Goal: Task Accomplishment & Management: Complete application form

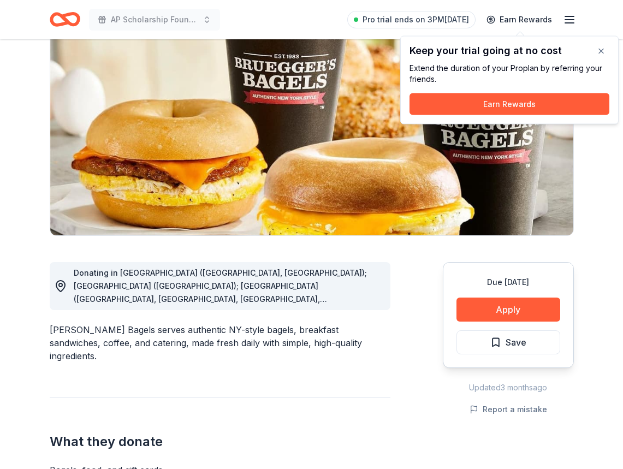
scroll to position [109, 0]
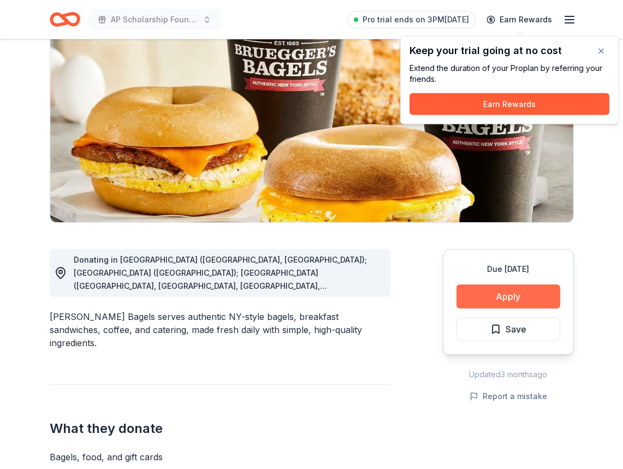
click at [485, 298] on button "Apply" at bounding box center [508, 296] width 104 height 24
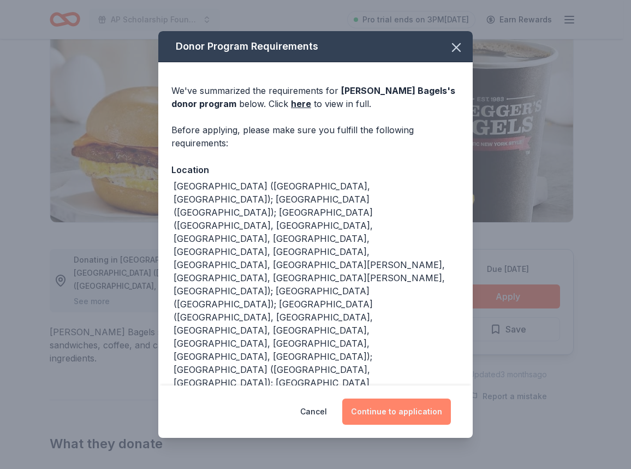
click at [366, 419] on button "Continue to application" at bounding box center [396, 412] width 109 height 26
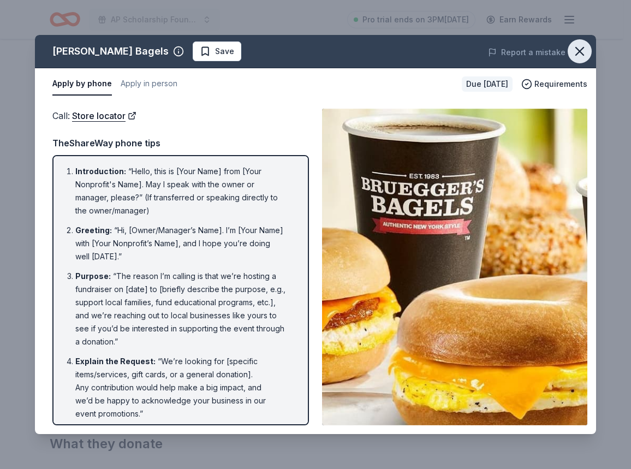
click at [583, 52] on icon "button" at bounding box center [579, 51] width 15 height 15
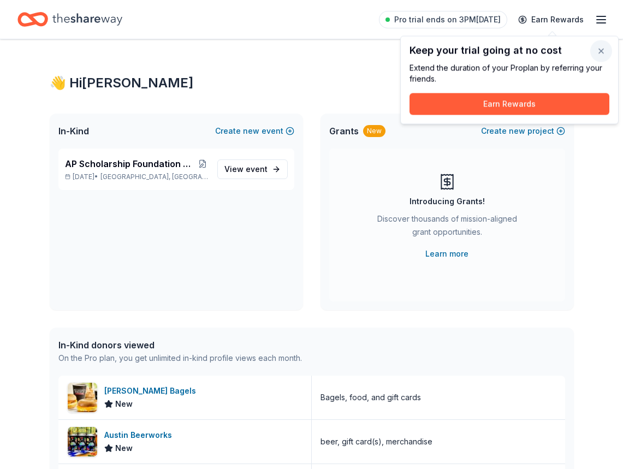
click at [597, 53] on button "button" at bounding box center [601, 51] width 22 height 22
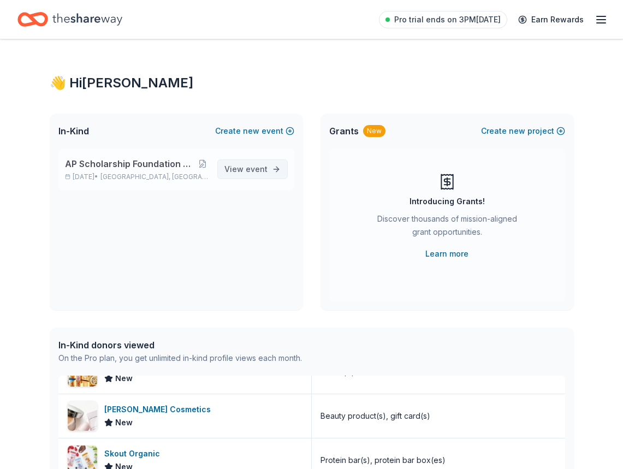
click at [238, 169] on span "View event" at bounding box center [245, 169] width 43 height 13
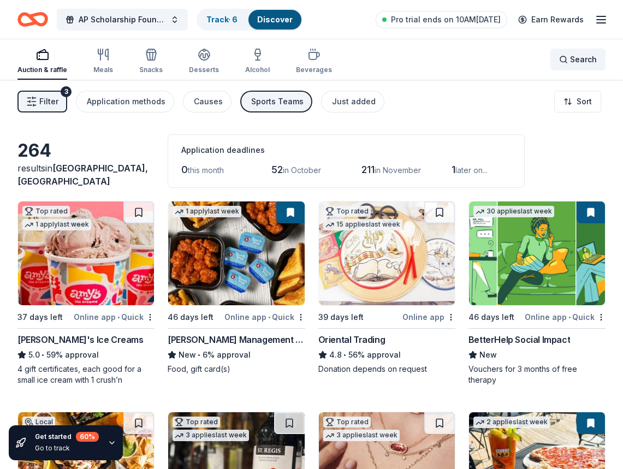
click at [570, 60] on div "Search" at bounding box center [578, 59] width 38 height 13
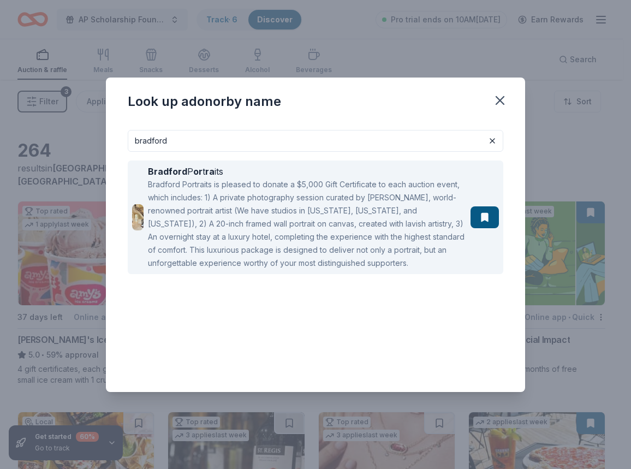
type input "bradford"
click at [305, 201] on div "Bradford Portraits is pleased to donate a $5,000 Gift Certificate to each aucti…" at bounding box center [307, 224] width 318 height 92
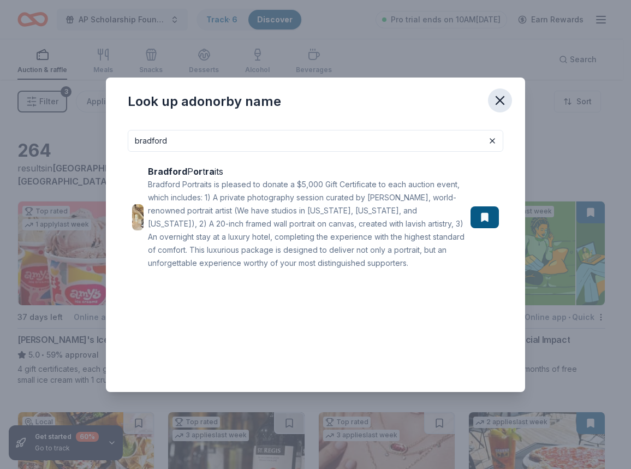
click at [492, 105] on icon "button" at bounding box center [499, 100] width 15 height 15
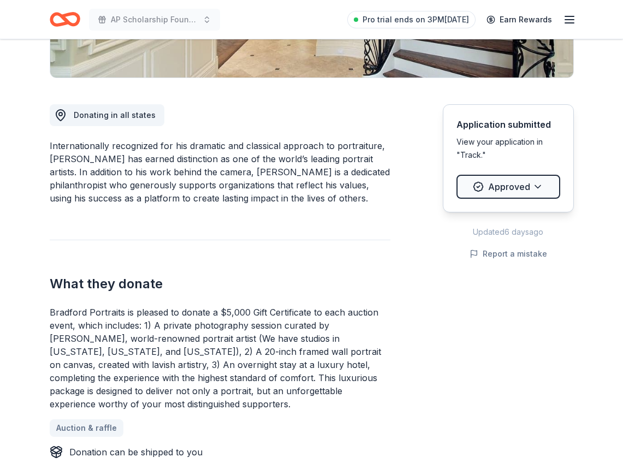
scroll to position [273, 0]
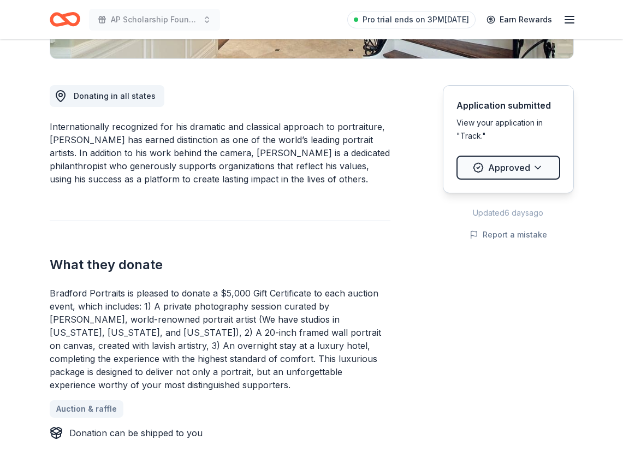
drag, startPoint x: 221, startPoint y: 293, endPoint x: 266, endPoint y: 290, distance: 44.9
click at [266, 290] on div "Bradford Portraits is pleased to donate a $5,000 Gift Certificate to each aucti…" at bounding box center [220, 339] width 341 height 105
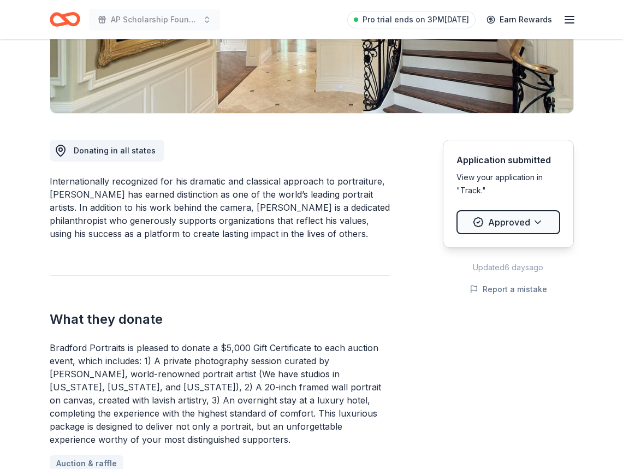
scroll to position [328, 0]
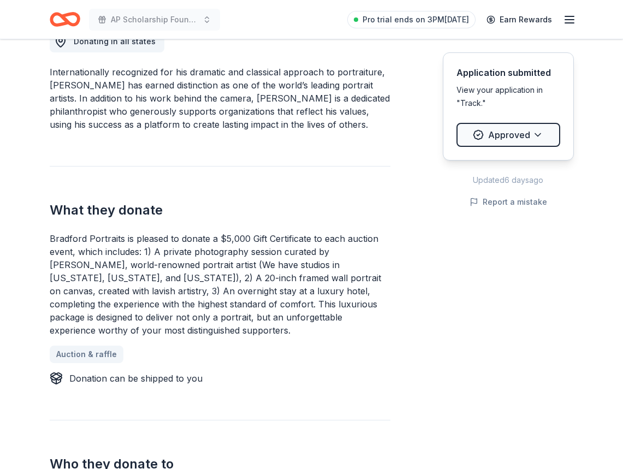
drag, startPoint x: 134, startPoint y: 300, endPoint x: 141, endPoint y: 299, distance: 6.6
click at [136, 299] on div "Bradford Portraits is pleased to donate a $5,000 Gift Certificate to each aucti…" at bounding box center [220, 284] width 341 height 105
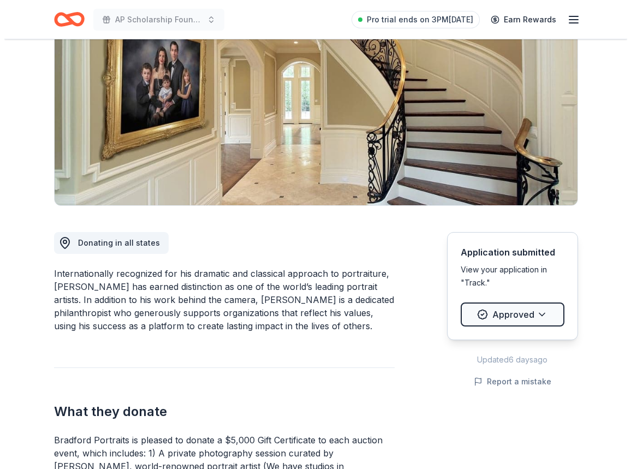
scroll to position [0, 0]
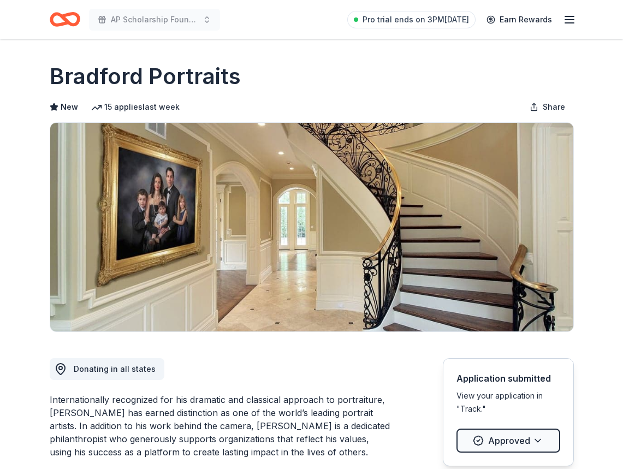
click at [66, 23] on icon "Home" at bounding box center [59, 19] width 17 height 11
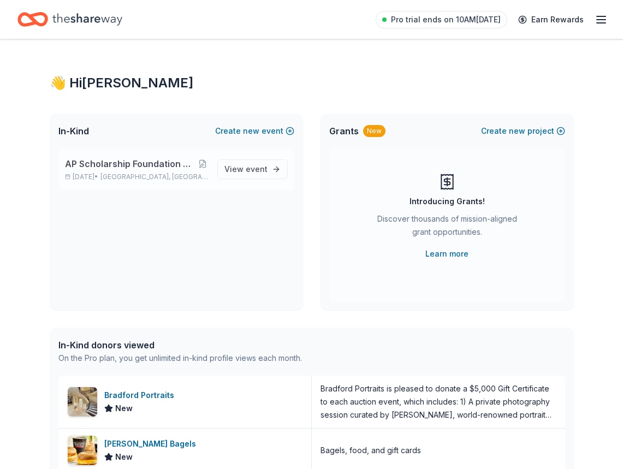
click at [203, 169] on p "AP Scholarship Foundation Casino Night & Silent Auction" at bounding box center [137, 163] width 144 height 13
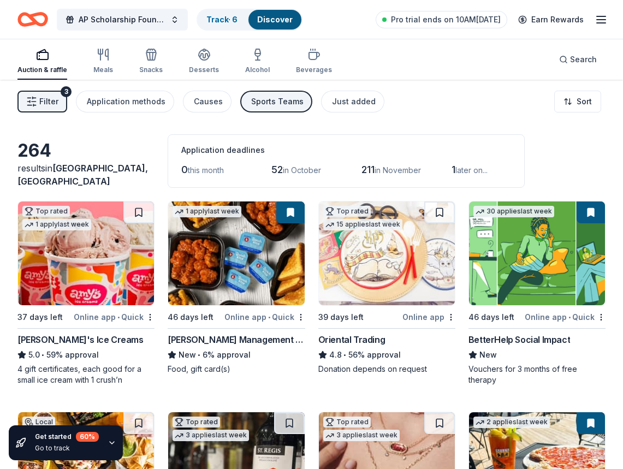
click at [43, 107] on span "Filter" at bounding box center [48, 101] width 19 height 13
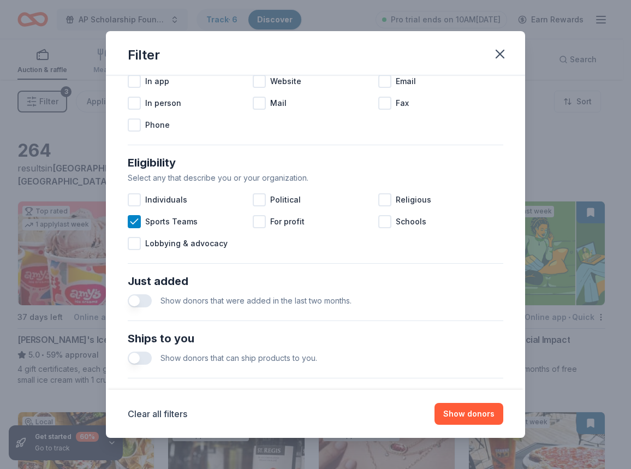
scroll to position [187, 0]
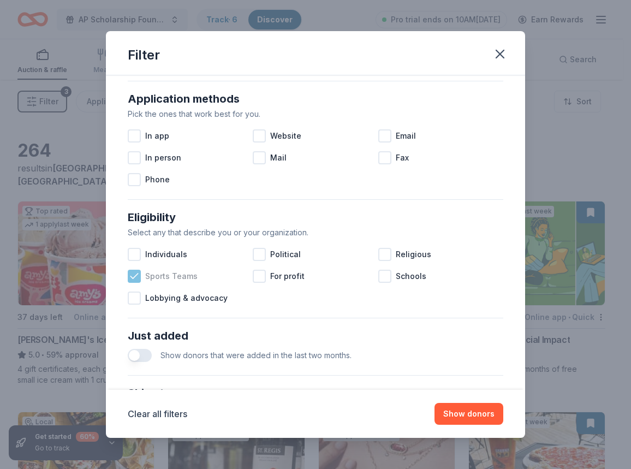
click at [144, 280] on div "Sports Teams" at bounding box center [190, 276] width 125 height 22
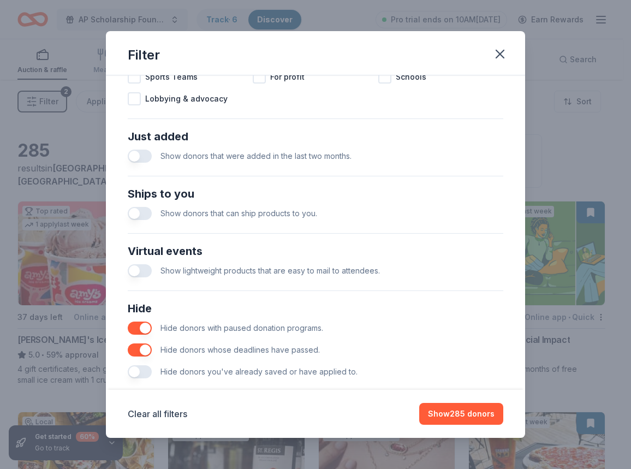
scroll to position [405, 0]
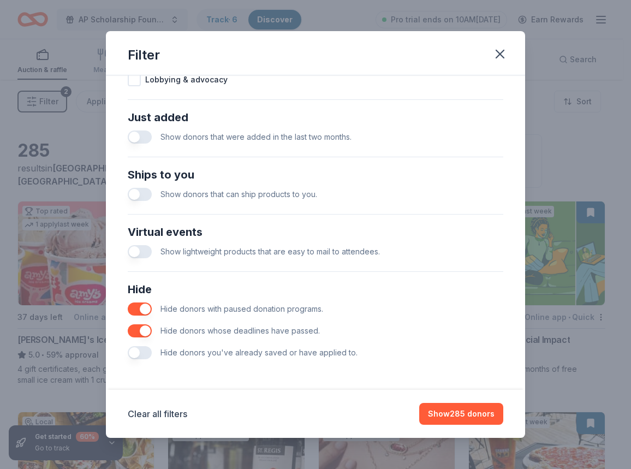
click at [136, 352] on button "button" at bounding box center [140, 352] width 24 height 13
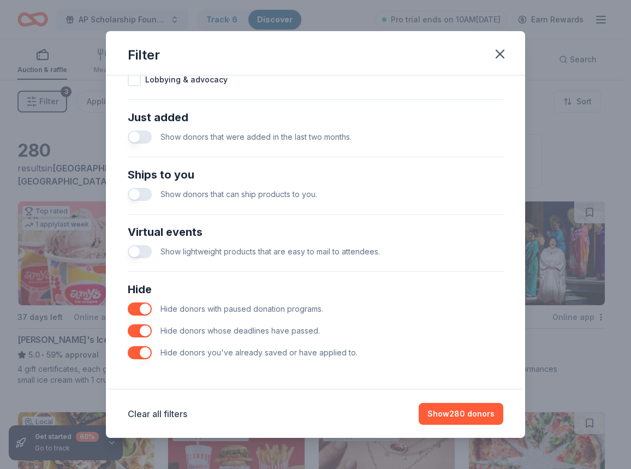
click at [144, 350] on button "button" at bounding box center [140, 352] width 24 height 13
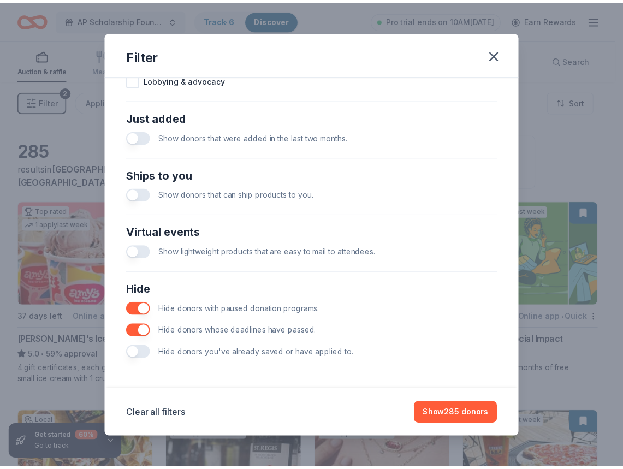
scroll to position [351, 0]
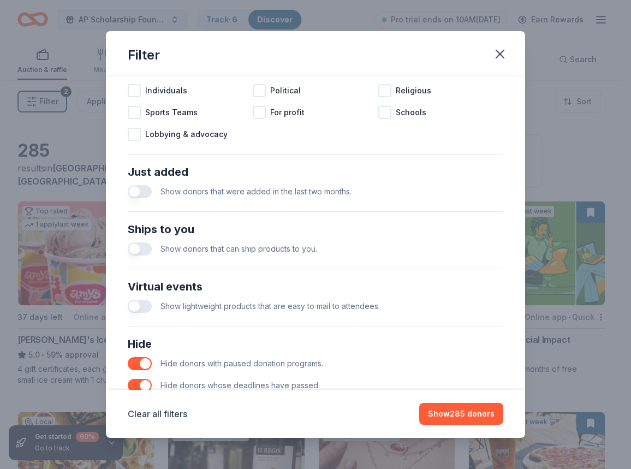
click at [134, 251] on button "button" at bounding box center [140, 248] width 24 height 13
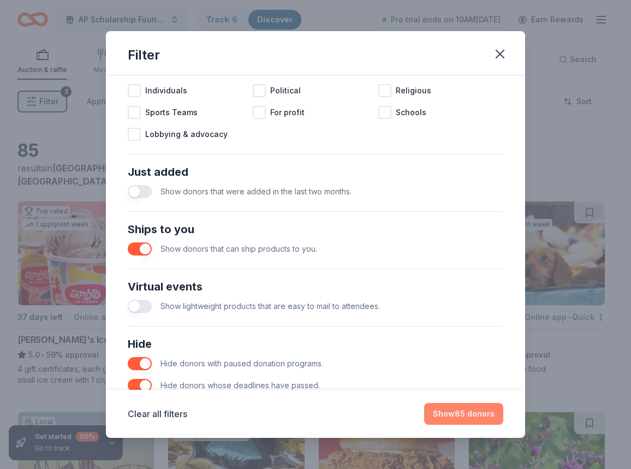
click at [452, 412] on button "Show 85 donors" at bounding box center [463, 414] width 79 height 22
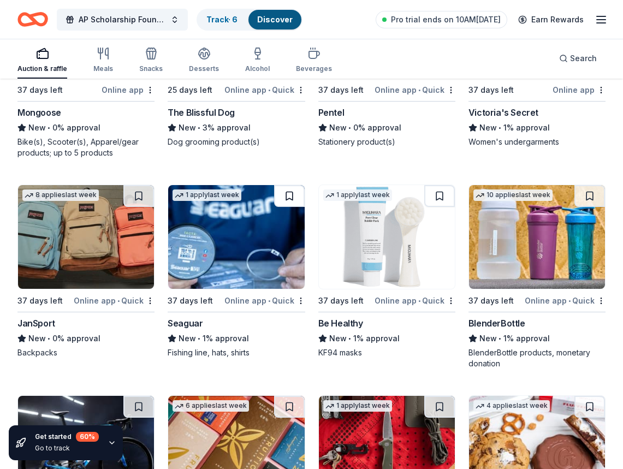
scroll to position [3577, 0]
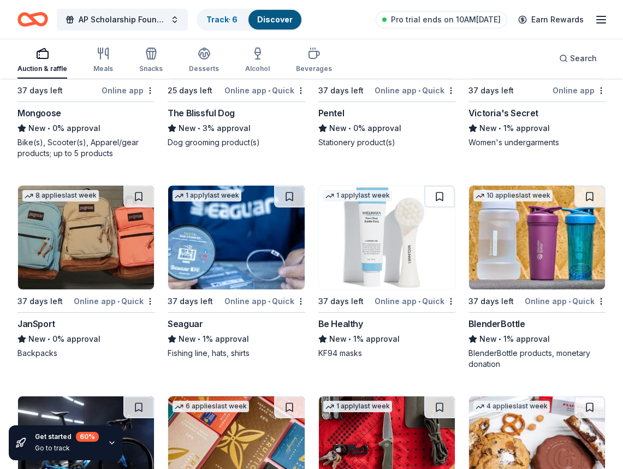
drag, startPoint x: 258, startPoint y: 226, endPoint x: 3, endPoint y: 225, distance: 255.5
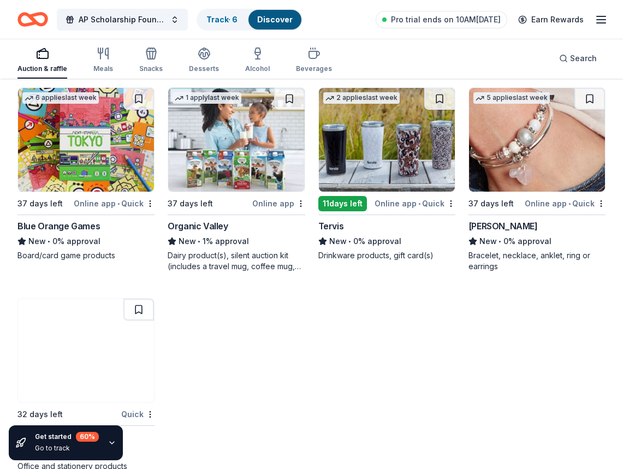
scroll to position [4310, 0]
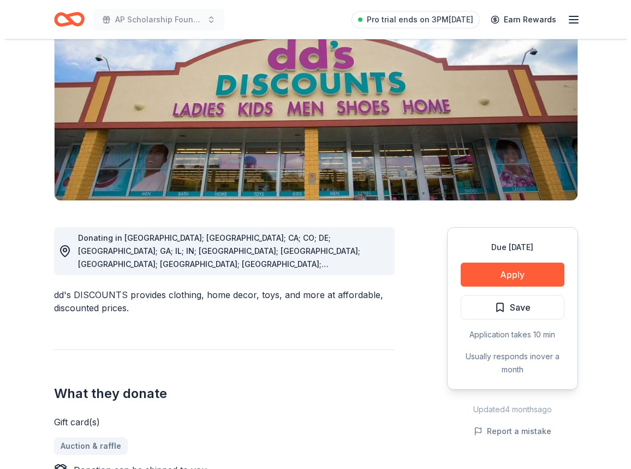
scroll to position [218, 0]
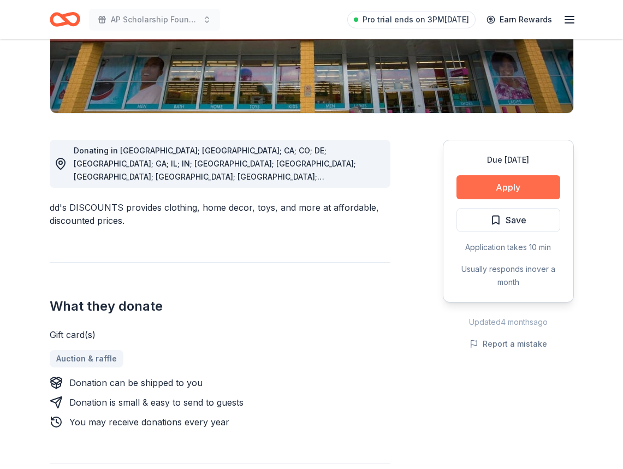
click at [476, 191] on button "Apply" at bounding box center [508, 187] width 104 height 24
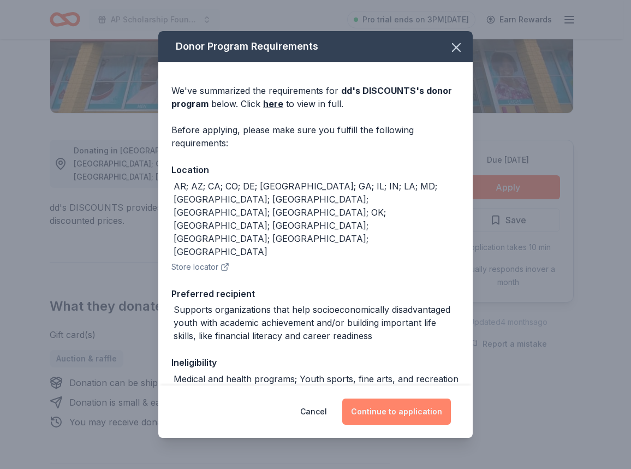
click at [400, 407] on button "Continue to application" at bounding box center [396, 412] width 109 height 26
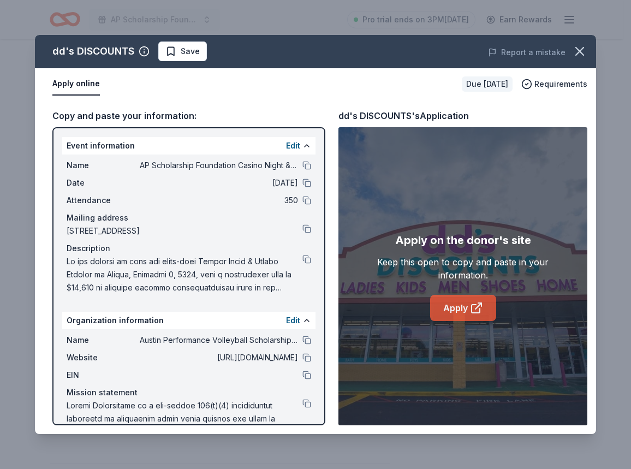
click at [452, 312] on link "Apply" at bounding box center [463, 308] width 66 height 26
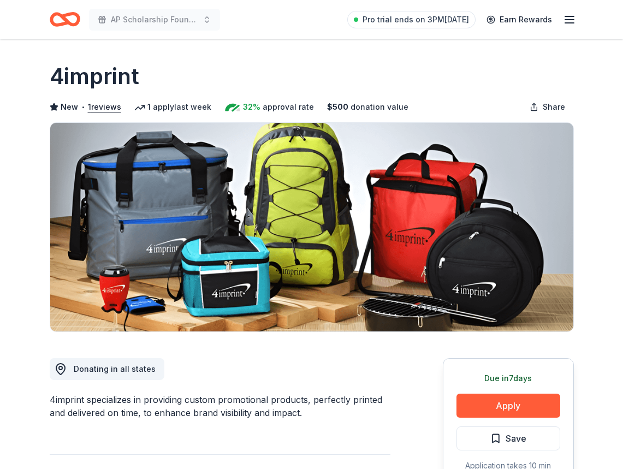
click at [402, 75] on div "4imprint" at bounding box center [312, 76] width 524 height 31
click at [484, 407] on button "Apply" at bounding box center [508, 406] width 104 height 24
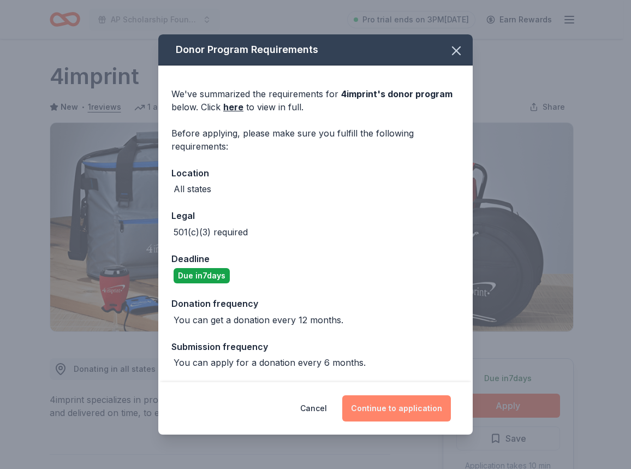
click at [397, 405] on button "Continue to application" at bounding box center [396, 408] width 109 height 26
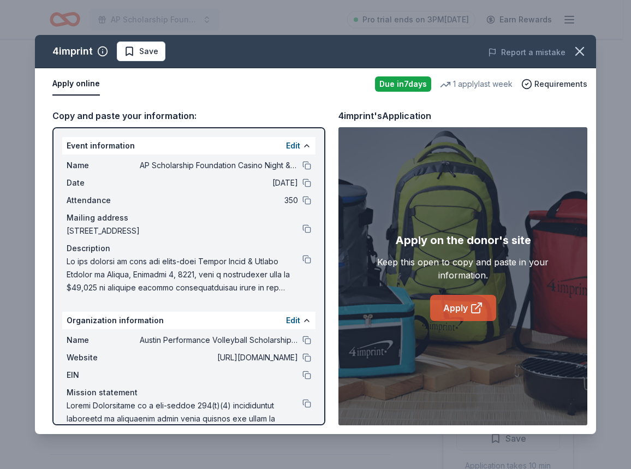
click at [452, 309] on link "Apply" at bounding box center [463, 308] width 66 height 26
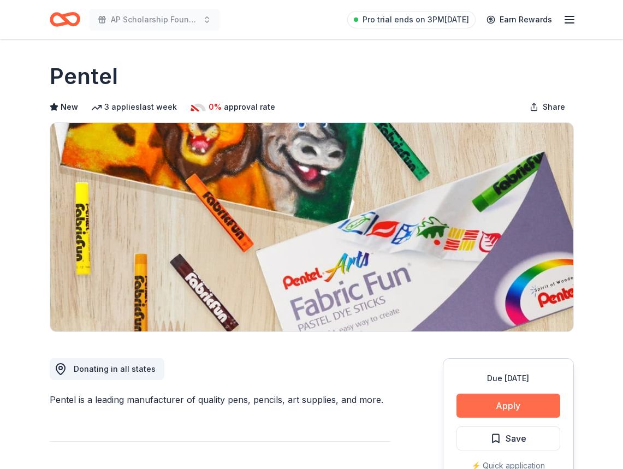
click at [502, 401] on button "Apply" at bounding box center [508, 406] width 104 height 24
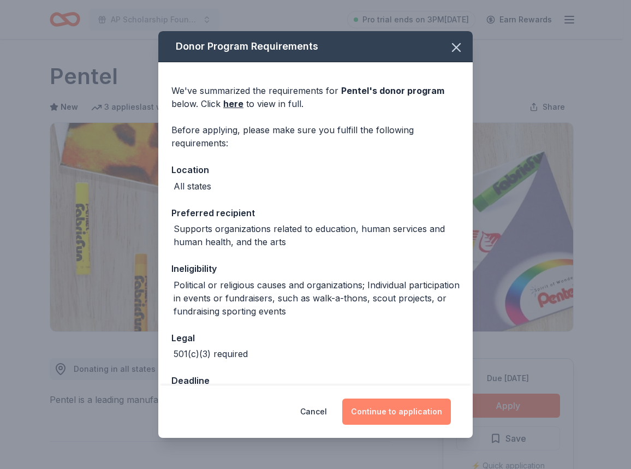
click at [413, 413] on button "Continue to application" at bounding box center [396, 412] width 109 height 26
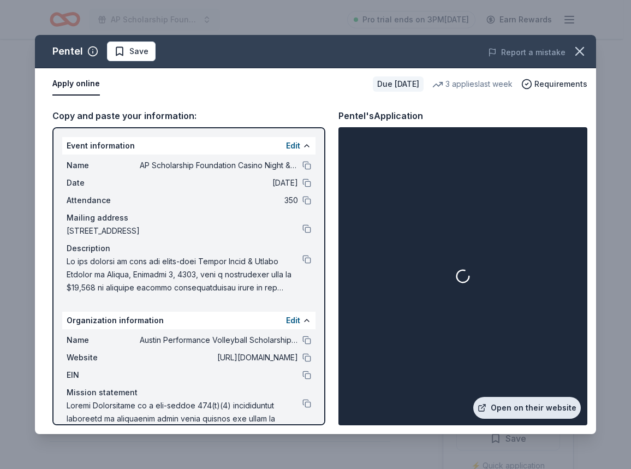
click at [508, 411] on link "Open on their website" at bounding box center [527, 408] width 108 height 22
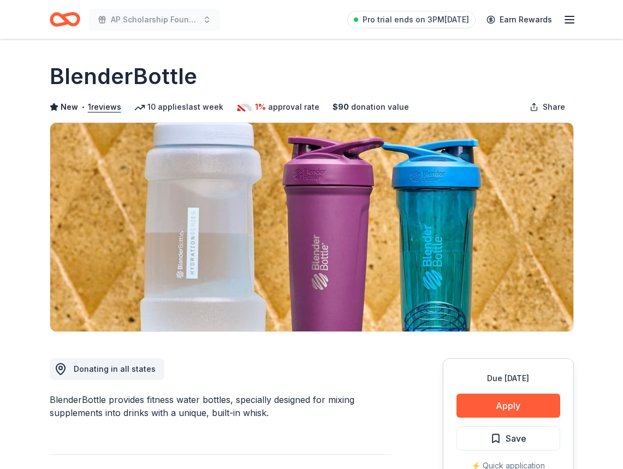
click at [363, 400] on div "BlenderBottle provides fitness water bottles, specially designed for mixing sup…" at bounding box center [220, 406] width 341 height 26
click at [491, 399] on button "Apply" at bounding box center [508, 406] width 104 height 24
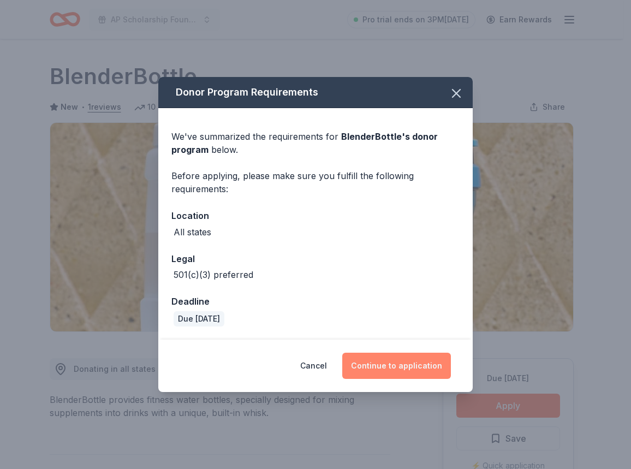
click at [398, 357] on button "Continue to application" at bounding box center [396, 366] width 109 height 26
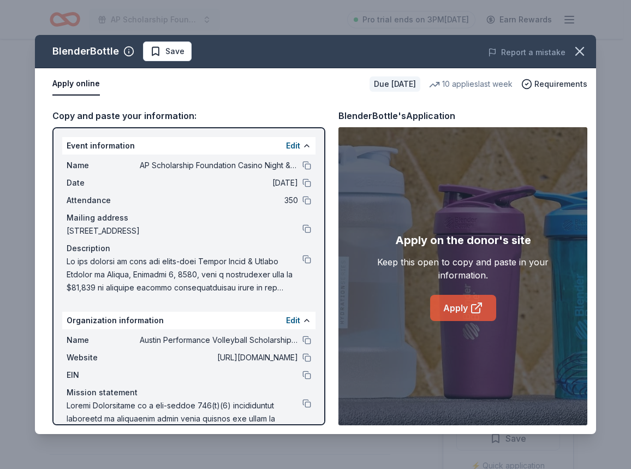
click at [437, 313] on link "Apply" at bounding box center [463, 308] width 66 height 26
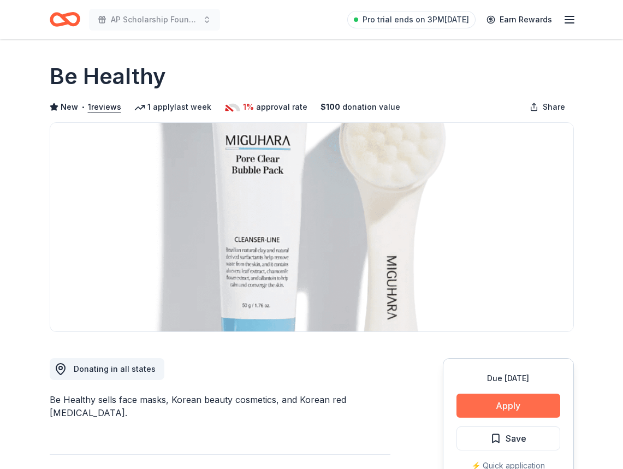
click at [522, 405] on button "Apply" at bounding box center [508, 406] width 104 height 24
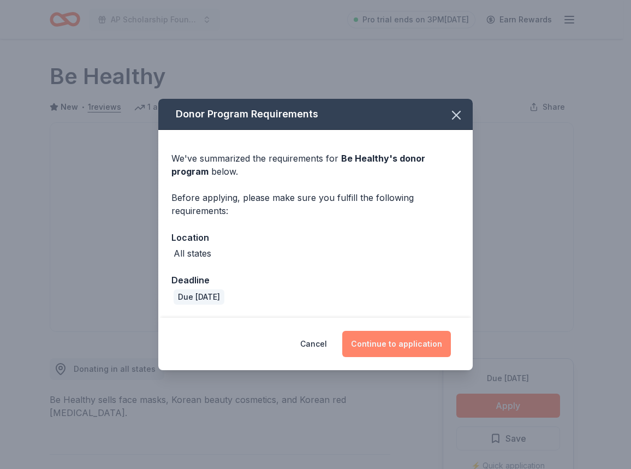
click at [391, 349] on button "Continue to application" at bounding box center [396, 344] width 109 height 26
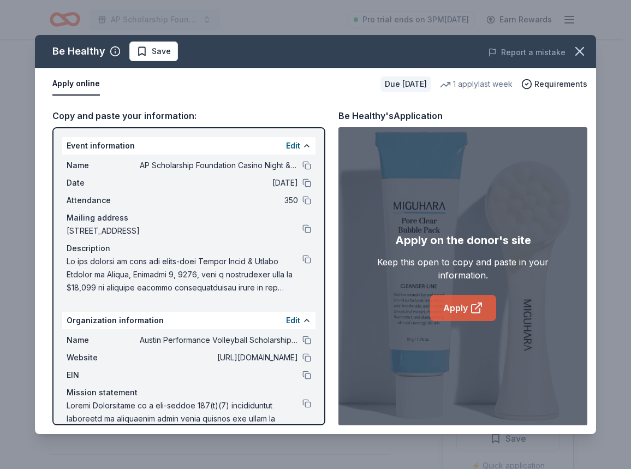
click at [467, 310] on link "Apply" at bounding box center [463, 308] width 66 height 26
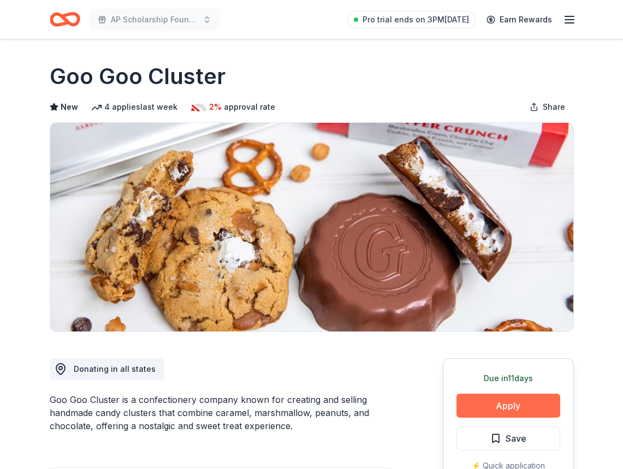
click at [488, 404] on button "Apply" at bounding box center [508, 406] width 104 height 24
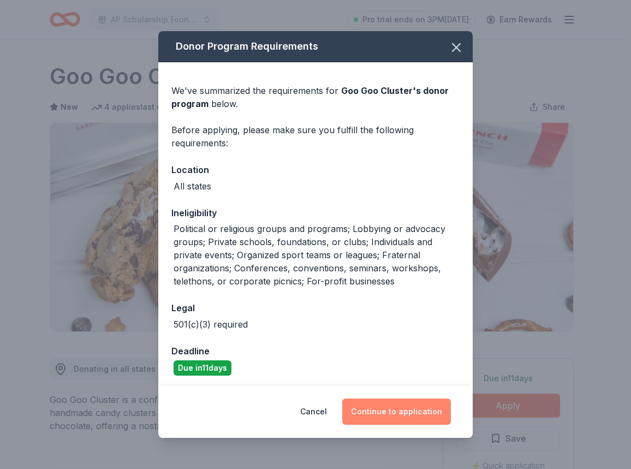
click at [441, 413] on button "Continue to application" at bounding box center [396, 412] width 109 height 26
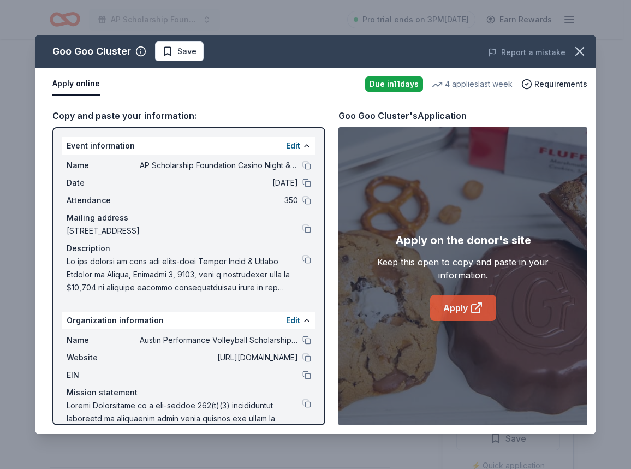
click at [447, 309] on link "Apply" at bounding box center [463, 308] width 66 height 26
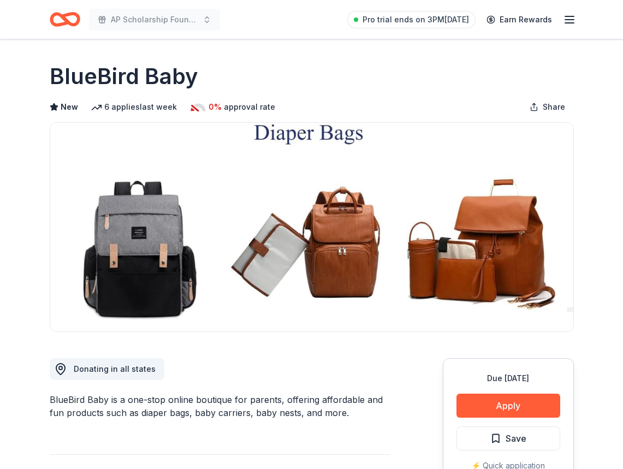
click at [482, 404] on button "Apply" at bounding box center [508, 406] width 104 height 24
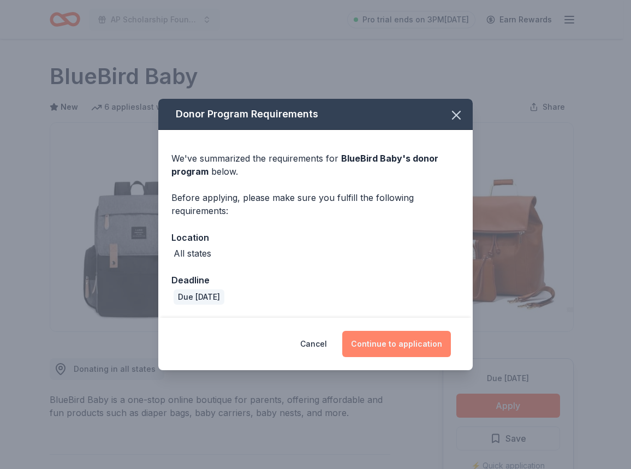
click at [403, 345] on button "Continue to application" at bounding box center [396, 344] width 109 height 26
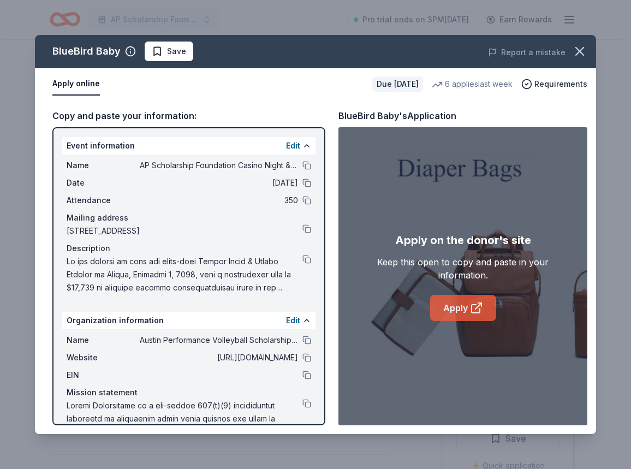
click at [448, 307] on link "Apply" at bounding box center [463, 308] width 66 height 26
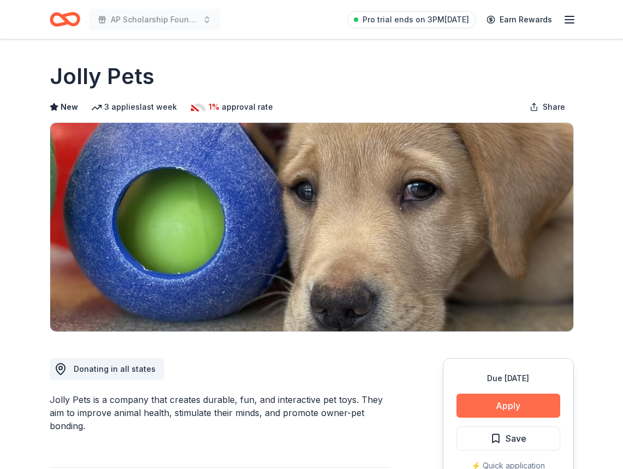
click at [493, 409] on button "Apply" at bounding box center [508, 406] width 104 height 24
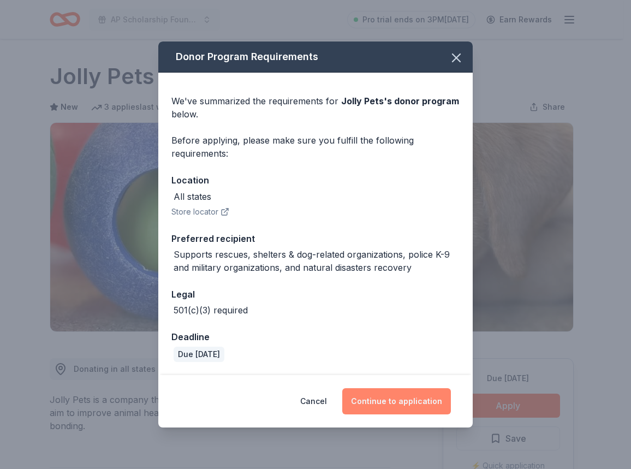
click at [416, 400] on button "Continue to application" at bounding box center [396, 401] width 109 height 26
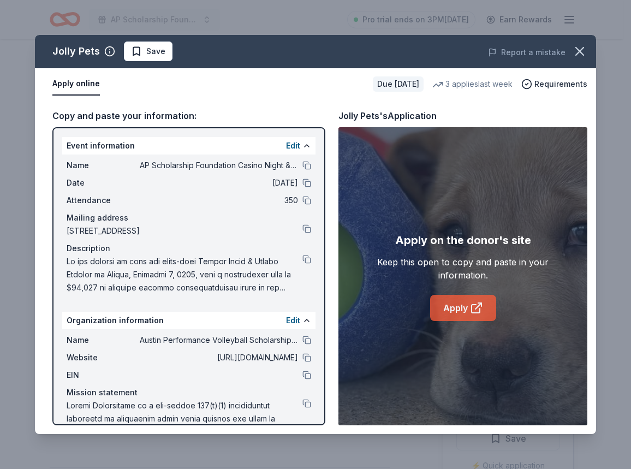
click at [446, 310] on link "Apply" at bounding box center [463, 308] width 66 height 26
